Goal: Communication & Community: Connect with others

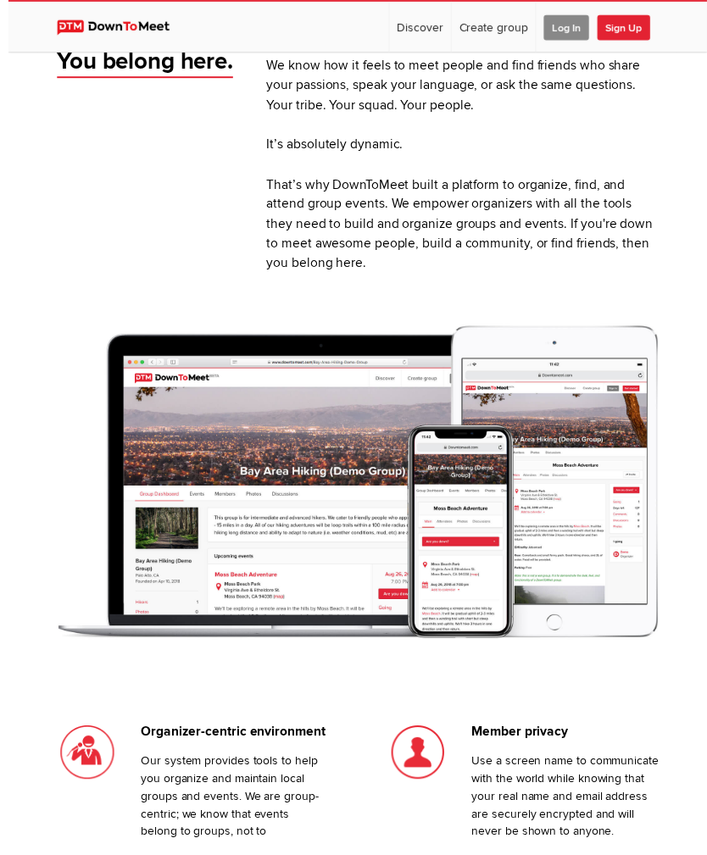
scroll to position [706, 0]
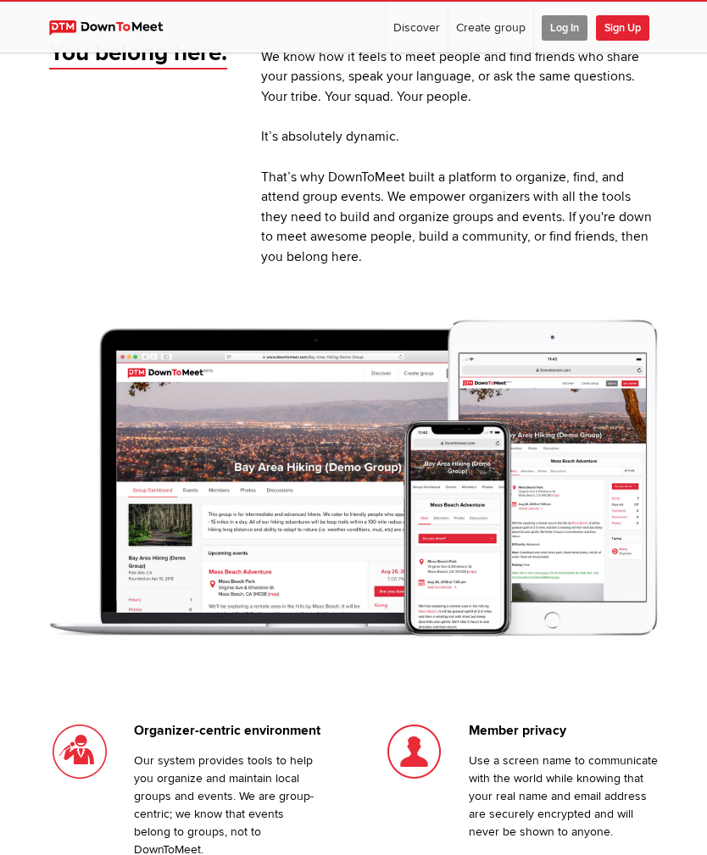
scroll to position [705, 0]
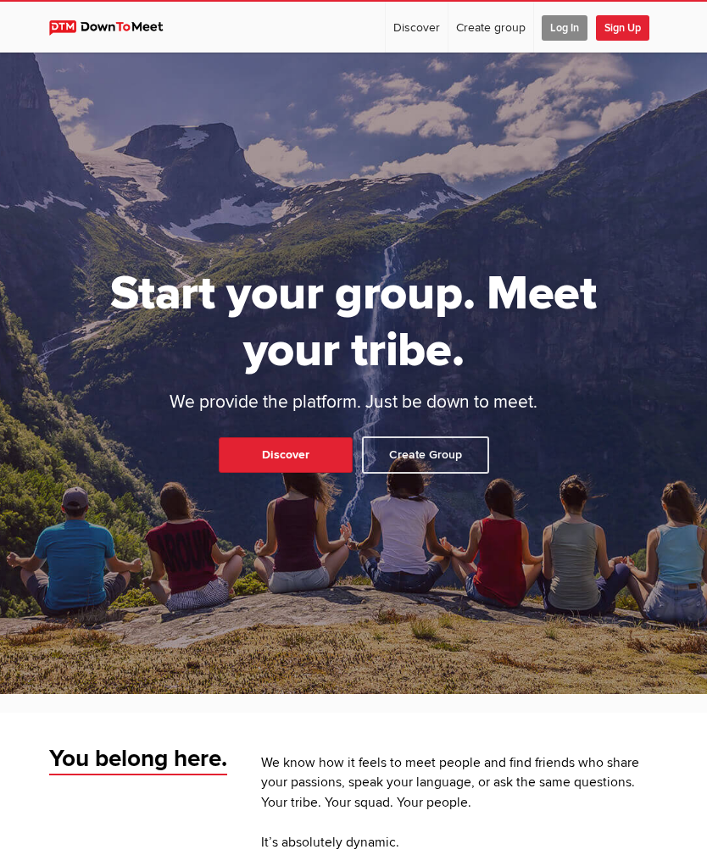
click at [416, 28] on link "Discover" at bounding box center [417, 27] width 62 height 51
select select "null"
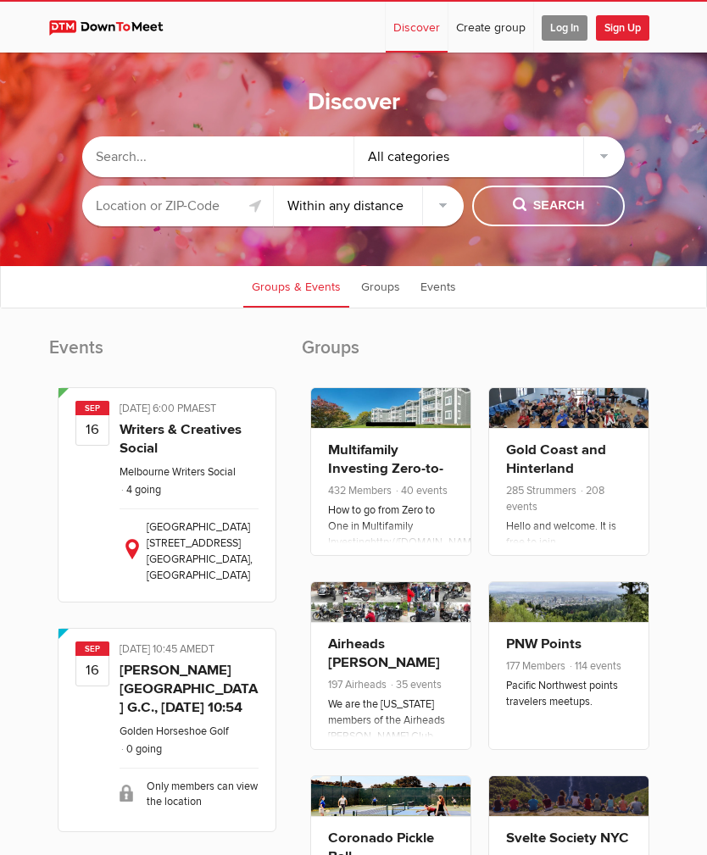
click at [245, 167] on input "text" at bounding box center [217, 156] width 271 height 41
type input "East-Bay-Over 60"
click at [567, 215] on span "Search" at bounding box center [549, 206] width 72 height 19
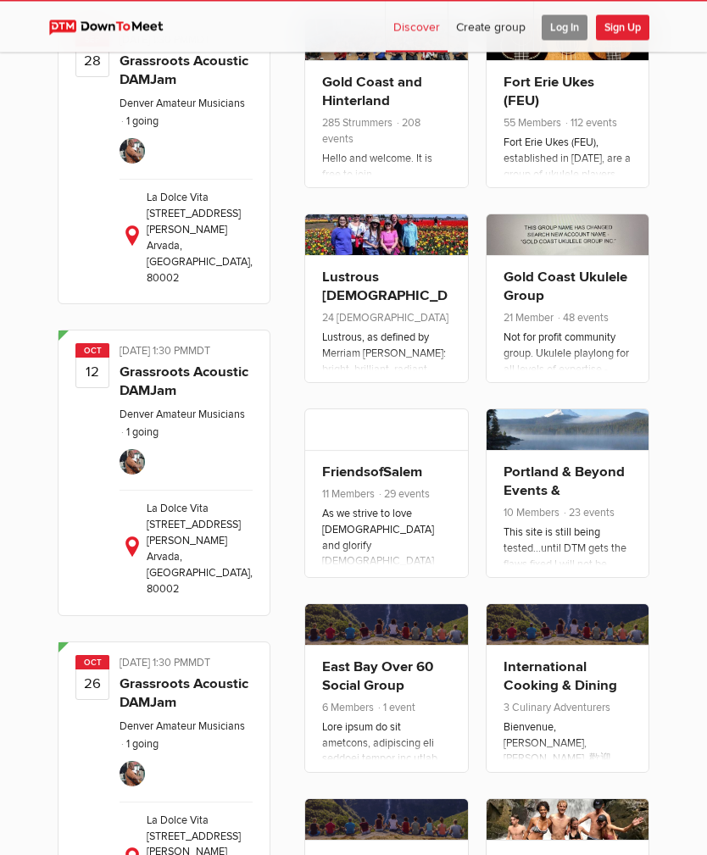
scroll to position [369, 0]
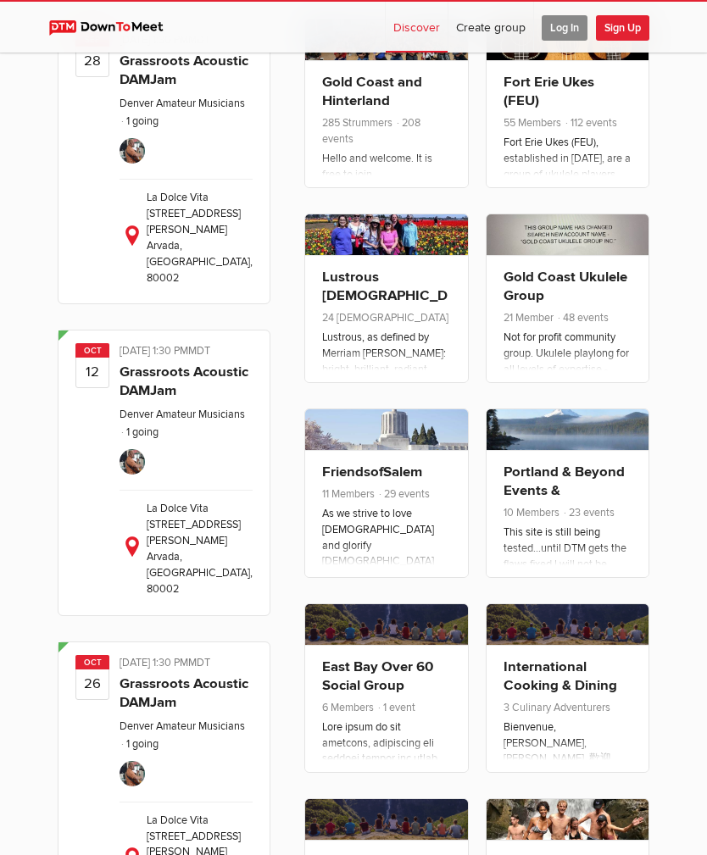
click at [374, 689] on link "East Bay Over 60 Social Group" at bounding box center [377, 677] width 111 height 36
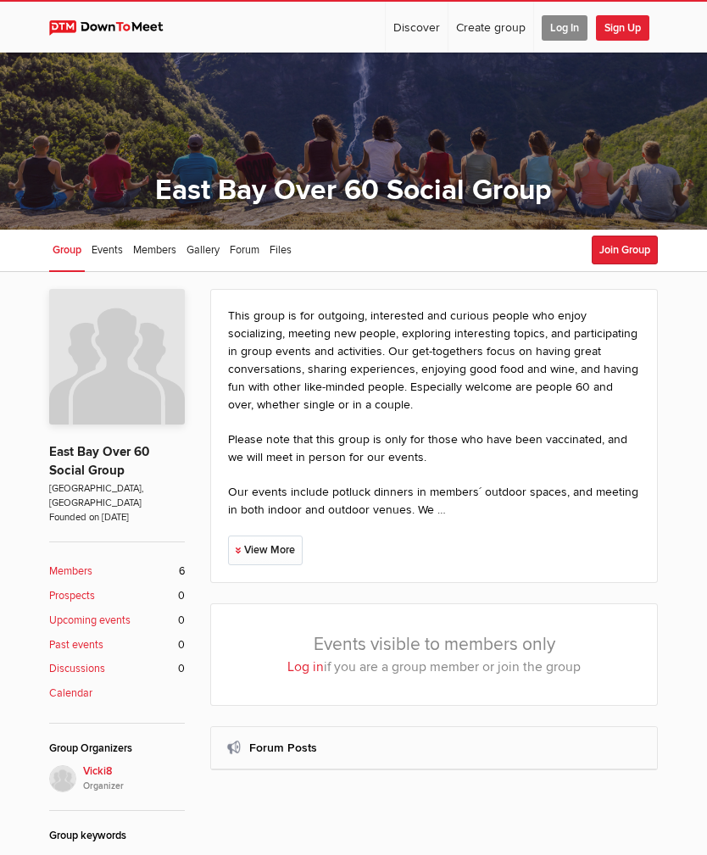
click at [279, 549] on link "View More" at bounding box center [265, 551] width 75 height 30
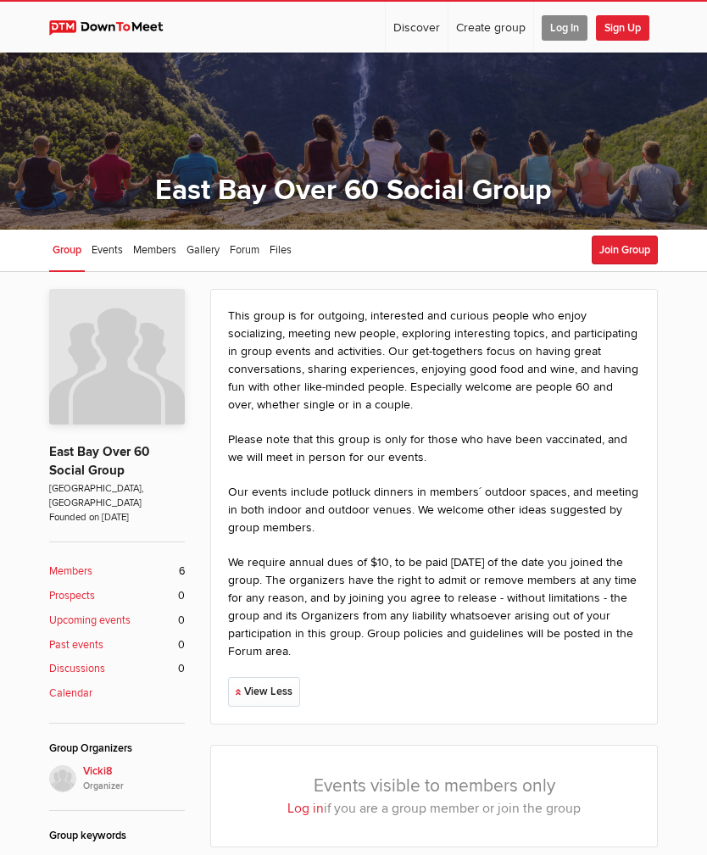
click at [615, 249] on button "Join Group" at bounding box center [625, 250] width 66 height 29
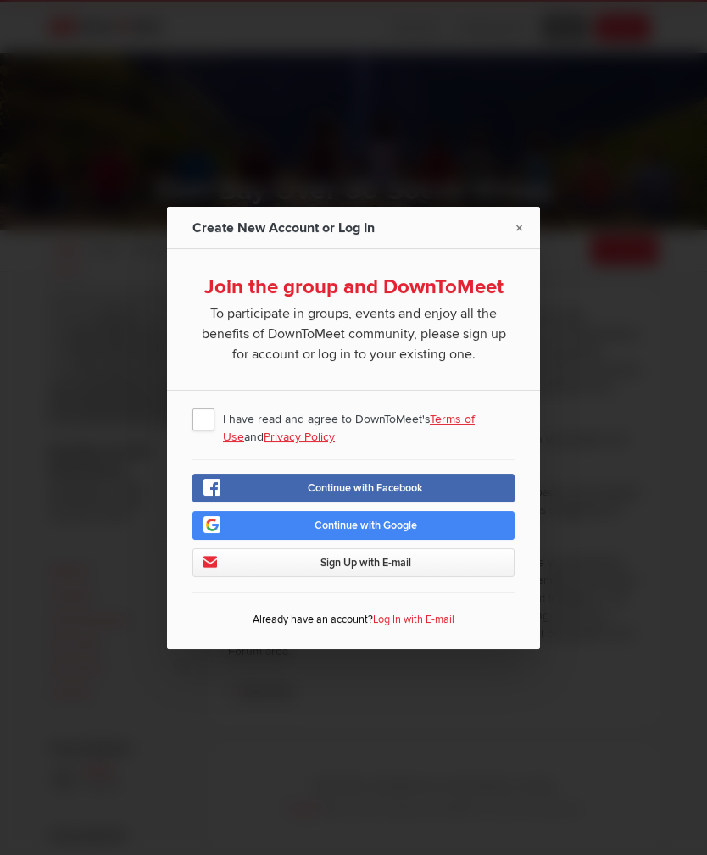
click at [461, 414] on link "Terms of Use" at bounding box center [349, 428] width 252 height 32
click at [520, 225] on link "×" at bounding box center [519, 228] width 42 height 42
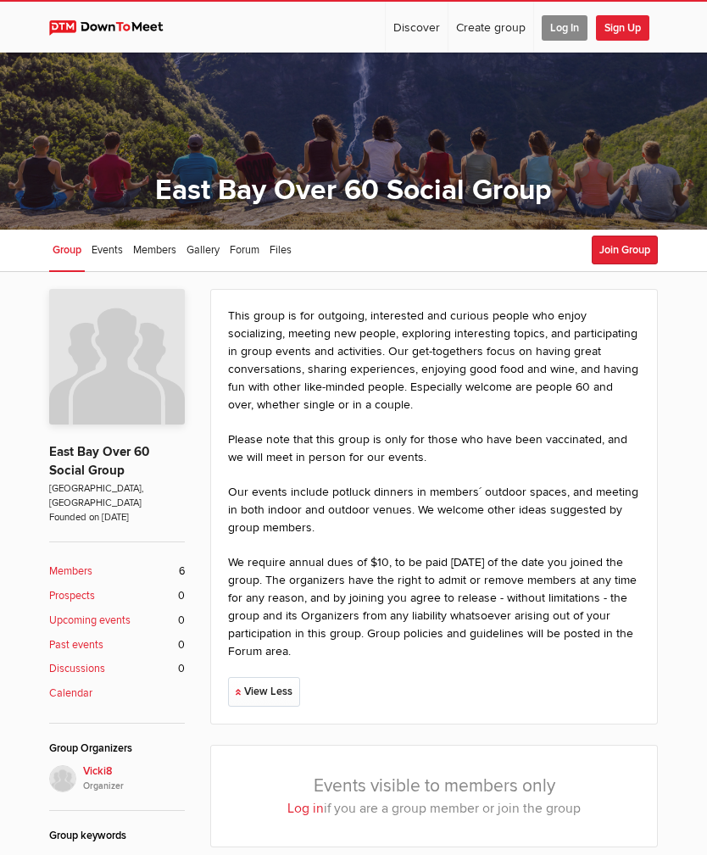
click at [108, 241] on link "Events" at bounding box center [107, 251] width 38 height 42
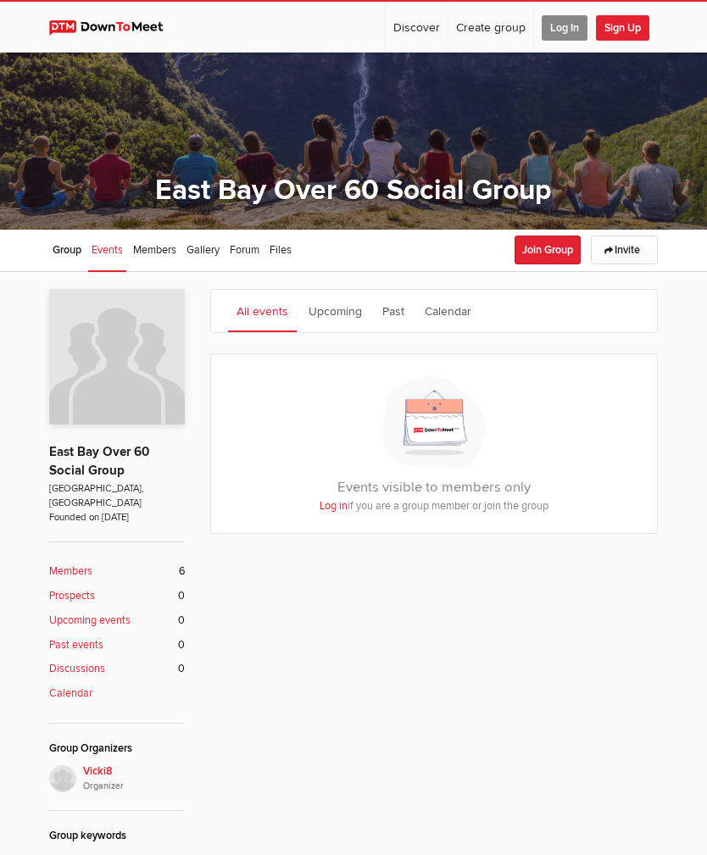
click at [66, 564] on b "Members" at bounding box center [70, 572] width 43 height 16
click at [69, 564] on b "Members" at bounding box center [70, 572] width 43 height 16
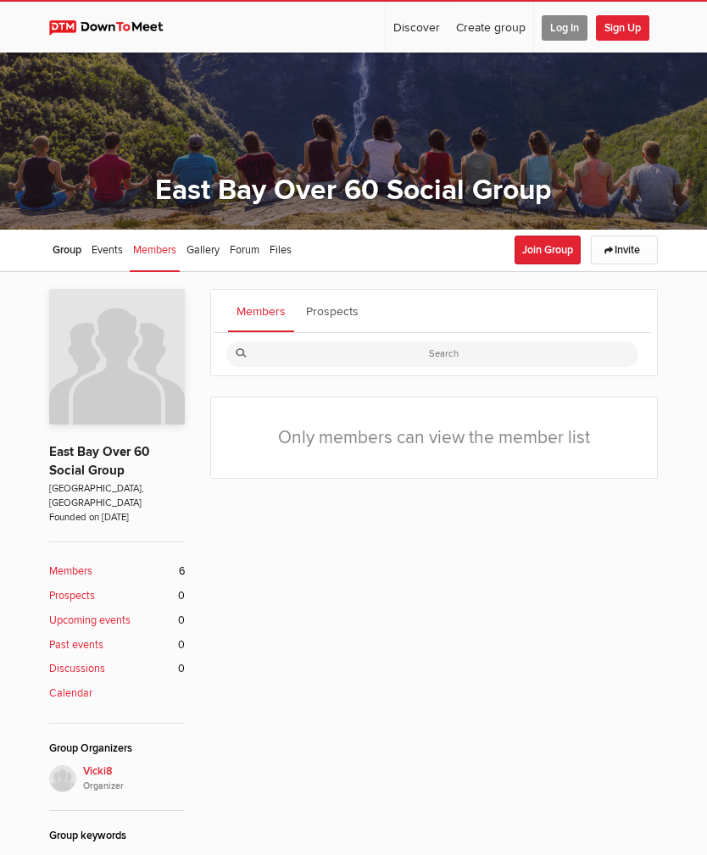
scroll to position [211, 0]
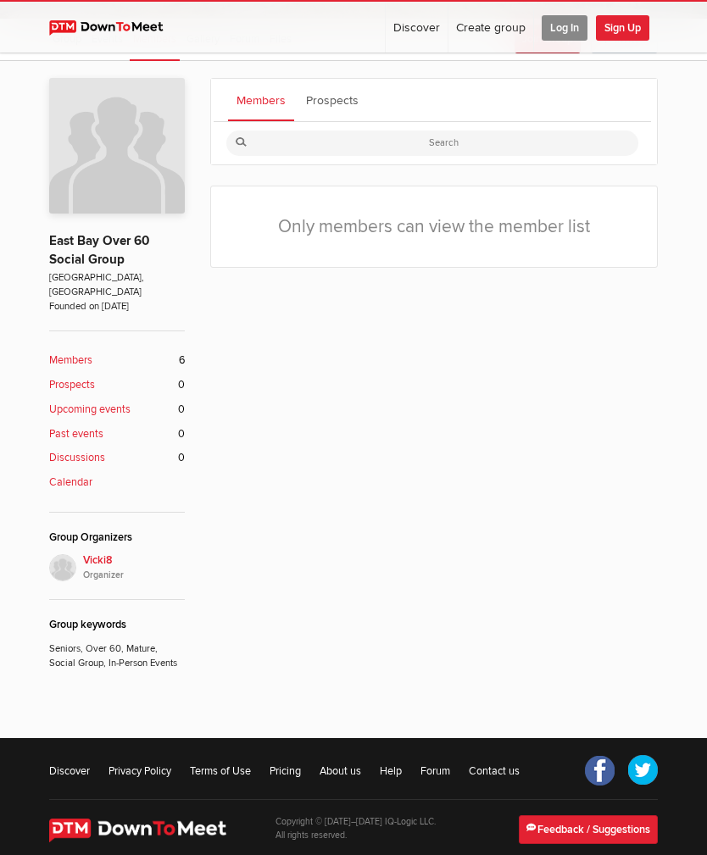
click at [70, 353] on b "Members" at bounding box center [70, 361] width 43 height 16
click at [72, 353] on b "Members" at bounding box center [70, 361] width 43 height 16
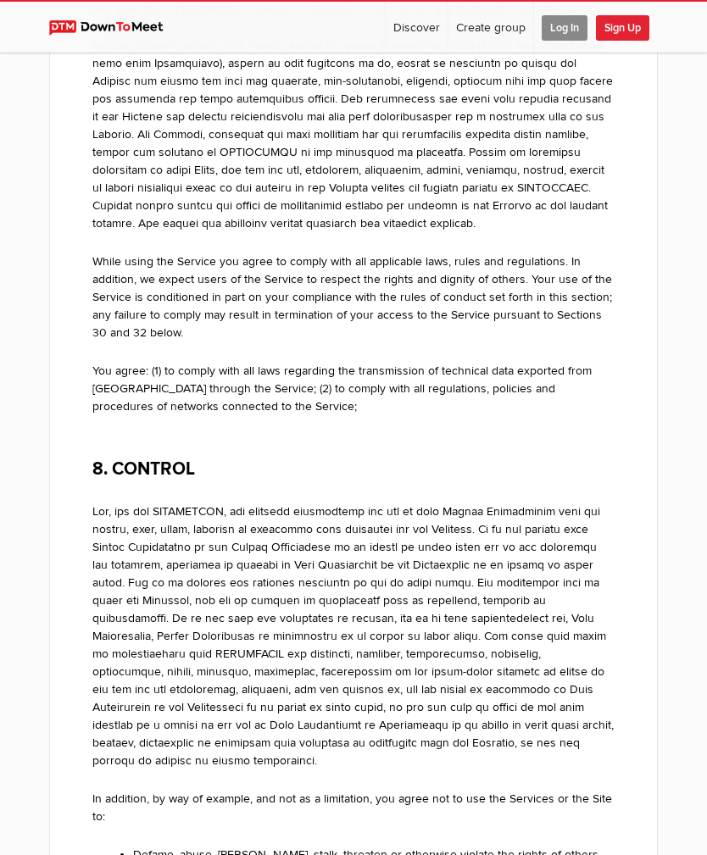
scroll to position [4114, 0]
